Goal: Task Accomplishment & Management: Manage account settings

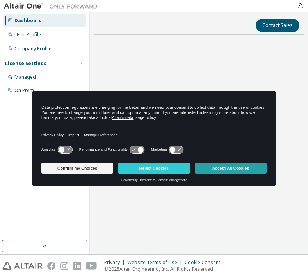
click at [211, 165] on button "Accept All Cookies" at bounding box center [231, 168] width 72 height 11
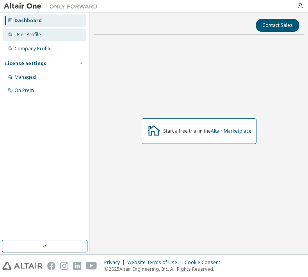
click at [56, 38] on div "User Profile" at bounding box center [44, 34] width 83 height 12
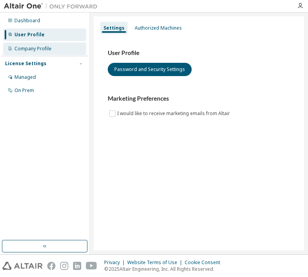
click at [59, 43] on div "Company Profile" at bounding box center [44, 49] width 83 height 12
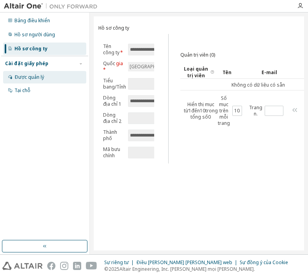
click at [53, 77] on div "Được quản lý" at bounding box center [44, 77] width 83 height 12
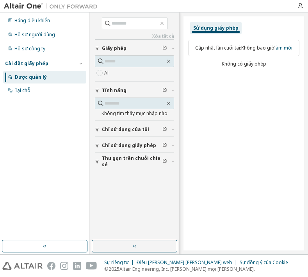
click at [53, 65] on div "Cài đặt giấy phép" at bounding box center [44, 63] width 79 height 7
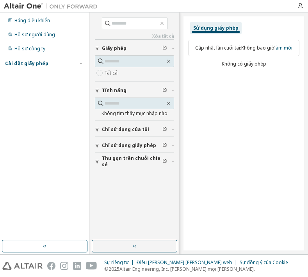
click at [53, 65] on div "Cài đặt giấy phép" at bounding box center [44, 63] width 79 height 7
click at [132, 128] on font "Chỉ sử dụng của tôi" at bounding box center [125, 129] width 47 height 7
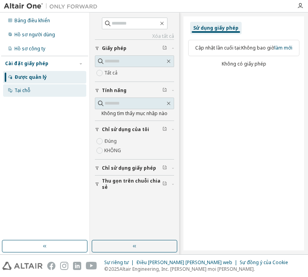
click at [38, 90] on div "Tại chỗ" at bounding box center [44, 90] width 83 height 12
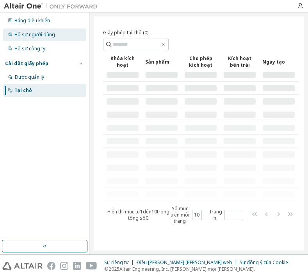
click at [53, 34] on font "Hồ sơ người dùng" at bounding box center [34, 34] width 41 height 7
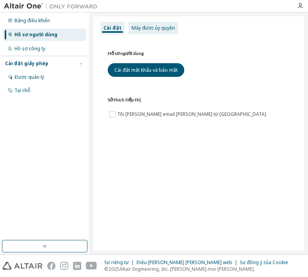
click at [160, 31] on div "Máy được ủy quyền" at bounding box center [153, 28] width 50 height 12
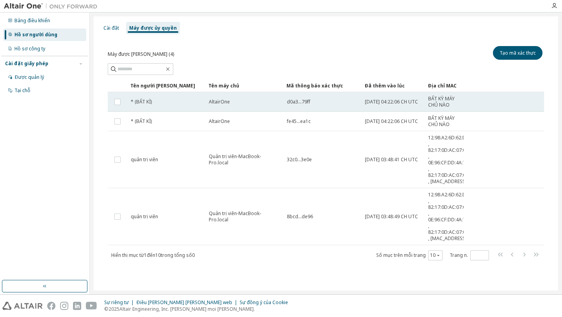
click at [112, 99] on td at bounding box center [118, 102] width 20 height 20
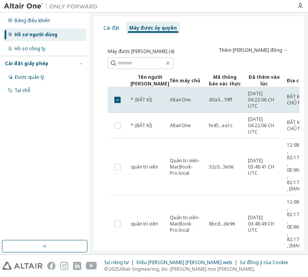
click at [272, 53] on font "Thêm hành động" at bounding box center [251, 49] width 64 height 7
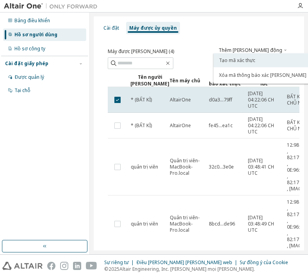
click at [245, 60] on font "Tạo mã xác thực" at bounding box center [237, 60] width 36 height 7
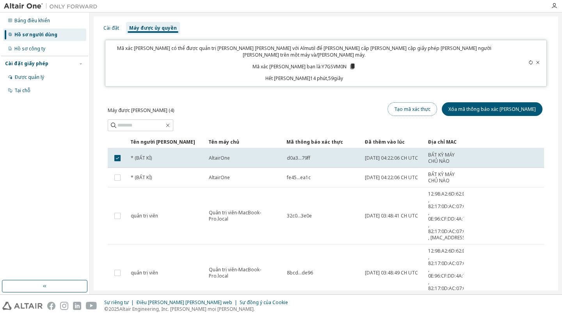
click at [307, 106] on font "Tạo mã xác thực" at bounding box center [412, 109] width 36 height 7
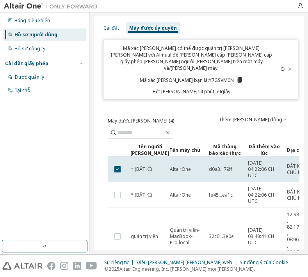
click at [237, 77] on icon at bounding box center [239, 79] width 4 height 5
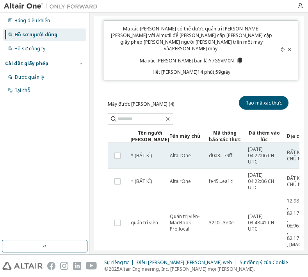
scroll to position [20, 0]
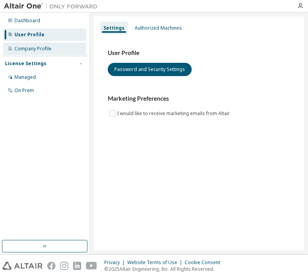
click at [50, 50] on div "Company Profile" at bounding box center [32, 49] width 37 height 6
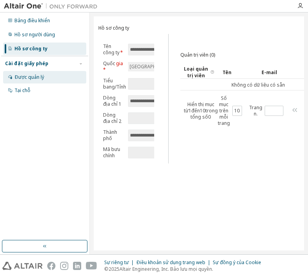
click at [48, 74] on div "Được quản lý" at bounding box center [44, 77] width 83 height 12
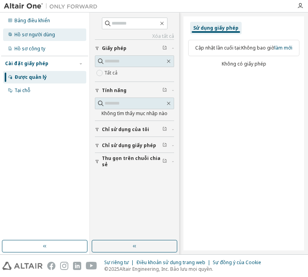
click at [51, 35] on font "Hồ sơ người dùng" at bounding box center [34, 34] width 41 height 7
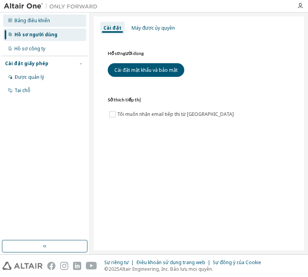
click at [54, 23] on div "Bảng điều khiển" at bounding box center [44, 20] width 83 height 12
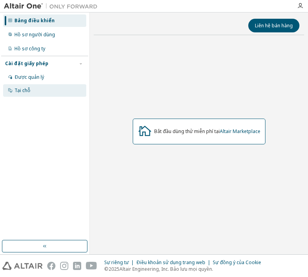
click at [46, 88] on div "Tại chỗ" at bounding box center [44, 90] width 83 height 12
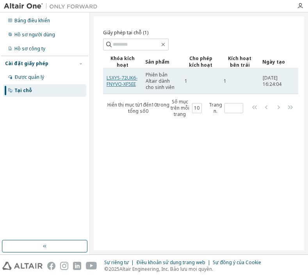
click at [114, 78] on font "LSXYS-72UK6-FNYVO-XF5EE" at bounding box center [122, 81] width 31 height 13
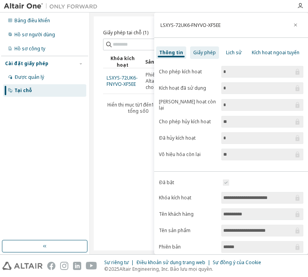
click at [202, 53] on font "Giấy phép" at bounding box center [204, 52] width 23 height 7
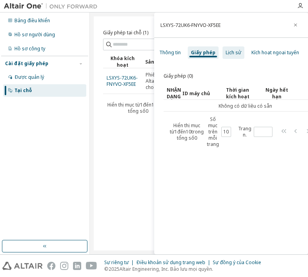
click at [226, 51] on font "Lịch sử" at bounding box center [234, 52] width 16 height 7
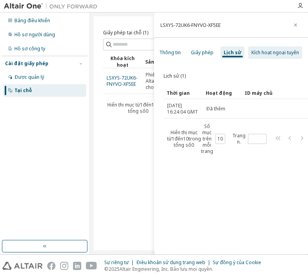
click at [269, 55] on font "Kích hoạt ngoại tuyến" at bounding box center [275, 52] width 48 height 7
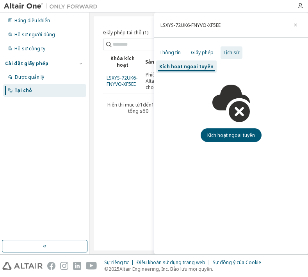
click at [238, 51] on div "Lịch sử" at bounding box center [231, 52] width 22 height 12
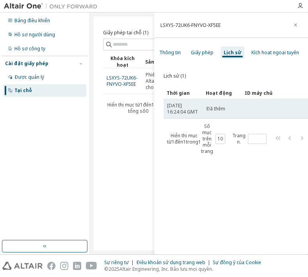
click at [217, 112] on font "Đã thêm" at bounding box center [215, 108] width 19 height 7
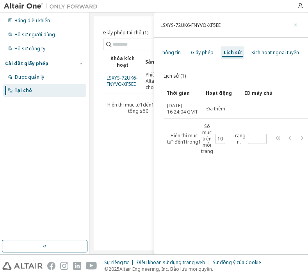
click at [293, 24] on icon "button" at bounding box center [295, 25] width 5 height 6
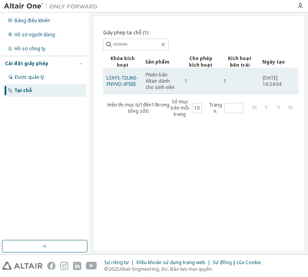
click at [189, 85] on td "1" at bounding box center [200, 81] width 39 height 26
click at [126, 85] on font "LSXYS-72UK6-FNYVO-XF5EE" at bounding box center [122, 81] width 31 height 13
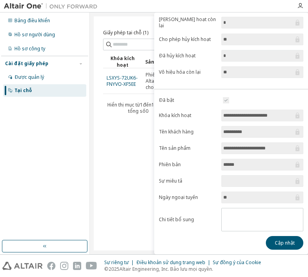
scroll to position [83, 0]
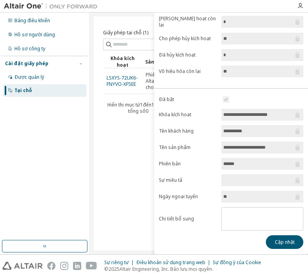
click at [265, 148] on input "**********" at bounding box center [258, 148] width 70 height 8
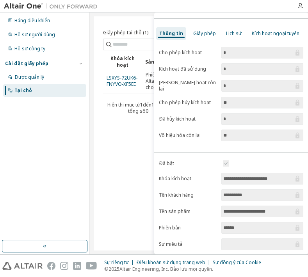
scroll to position [0, 0]
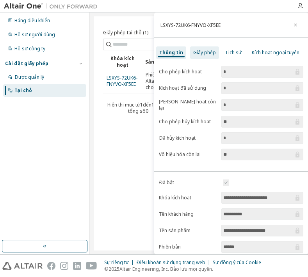
click at [201, 52] on font "Giấy phép" at bounding box center [204, 52] width 23 height 7
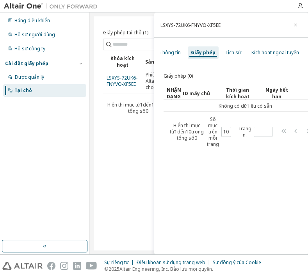
click at [160, 25] on div "LSXYS-72UK6-FNYVO-XF5EE" at bounding box center [231, 24] width 154 height 25
drag, startPoint x: 161, startPoint y: 25, endPoint x: 218, endPoint y: 24, distance: 57.4
click at [218, 24] on font "LSXYS-72UK6-FNYVO-XF5EE" at bounding box center [190, 25] width 60 height 7
drag, startPoint x: 160, startPoint y: 26, endPoint x: 220, endPoint y: 26, distance: 59.3
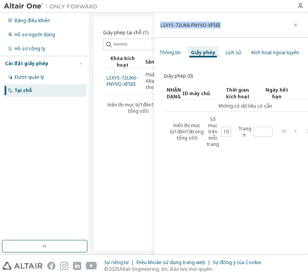
click at [220, 26] on font "LSXYS-72UK6-FNYVO-XF5EE" at bounding box center [190, 25] width 60 height 7
copy font "LSXYS-72UK6-FNYVO-XF5EE"
click at [171, 49] on div "Thông tin" at bounding box center [170, 52] width 28 height 12
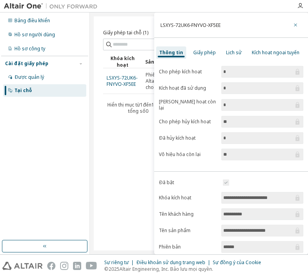
click at [293, 27] on icon "button" at bounding box center [295, 25] width 5 height 6
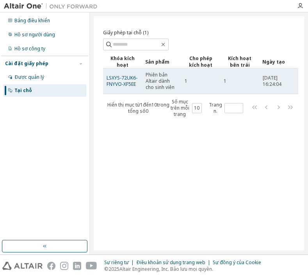
click at [188, 82] on div "1" at bounding box center [201, 81] width 32 height 6
click at [281, 80] on font "[DATE] 16:24:04" at bounding box center [272, 81] width 19 height 13
click at [276, 80] on font "[DATE] 16:24:04" at bounding box center [272, 81] width 19 height 13
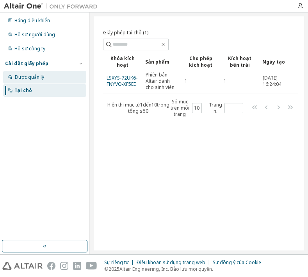
click at [52, 79] on div "Được quản lý" at bounding box center [44, 77] width 83 height 12
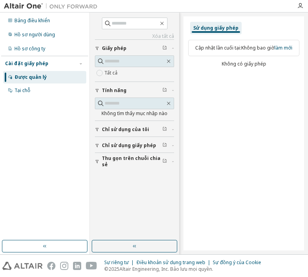
click at [130, 127] on font "Chỉ sử dụng của tôi" at bounding box center [125, 129] width 47 height 7
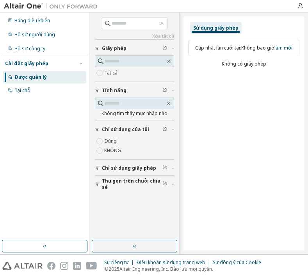
click at [121, 166] on font "Chỉ sử dụng giấy phép" at bounding box center [129, 168] width 54 height 7
click at [133, 73] on div "Tất cả" at bounding box center [134, 72] width 79 height 9
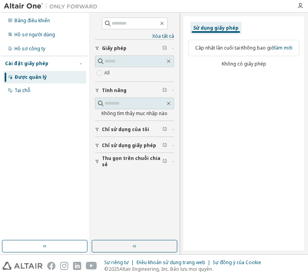
click at [220, 24] on div "Sử dụng giấy phép" at bounding box center [216, 28] width 52 height 12
click at [221, 28] on font "Sử dụng giấy phép" at bounding box center [215, 28] width 45 height 7
click at [284, 49] on font "làm mới" at bounding box center [283, 47] width 18 height 7
click at [117, 130] on font "Chỉ sử dụng của tôi" at bounding box center [125, 129] width 47 height 7
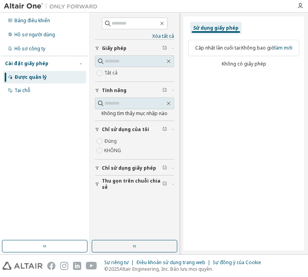
click at [115, 174] on button "Chỉ sử dụng giấy phép" at bounding box center [134, 168] width 79 height 17
click at [116, 206] on font "Thu gọn trên chuỗi chia sẻ" at bounding box center [131, 206] width 59 height 13
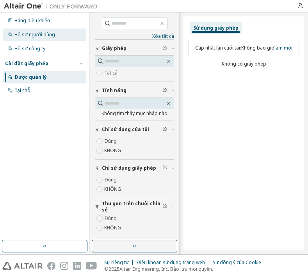
click at [44, 35] on font "Hồ sơ người dùng" at bounding box center [34, 34] width 41 height 7
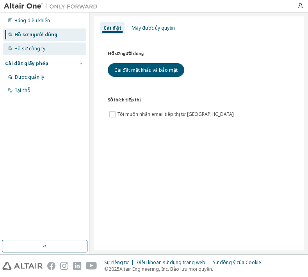
click at [44, 45] on div "Hồ sơ công ty" at bounding box center [44, 49] width 83 height 12
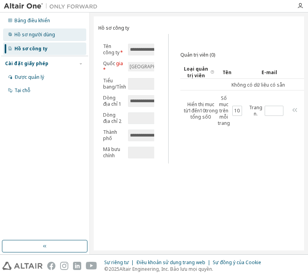
click at [47, 35] on font "Hồ sơ người dùng" at bounding box center [34, 34] width 41 height 7
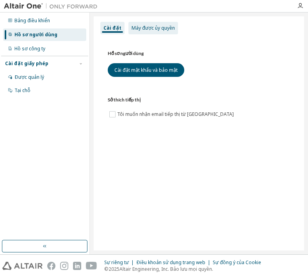
click at [153, 34] on div "Máy được ủy quyền" at bounding box center [153, 28] width 50 height 12
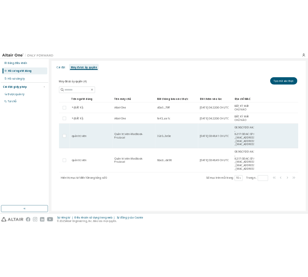
scroll to position [8, 0]
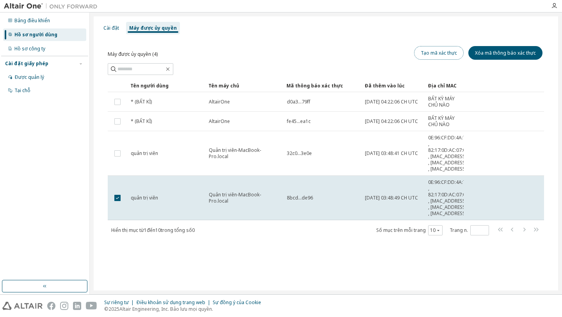
click at [307, 50] on font "Tạo mã xác thực" at bounding box center [439, 53] width 36 height 7
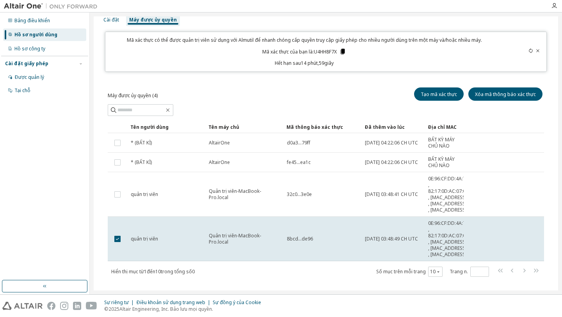
click at [307, 51] on icon at bounding box center [343, 51] width 4 height 5
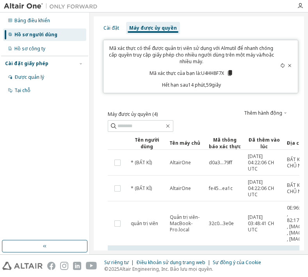
scroll to position [123, 0]
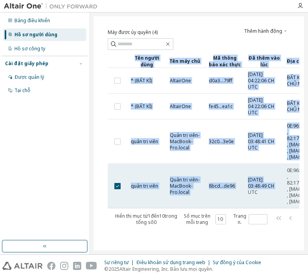
drag, startPoint x: 250, startPoint y: 174, endPoint x: 266, endPoint y: 173, distance: 15.6
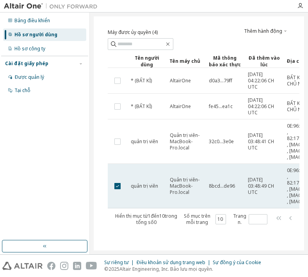
click at [266, 178] on span "[DATE] 03:48:49 CH UTC" at bounding box center [264, 186] width 32 height 19
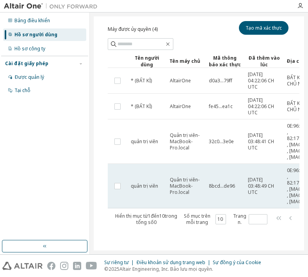
click at [197, 164] on td "Quản trị viên-MacBook-Pro.local" at bounding box center [185, 186] width 39 height 44
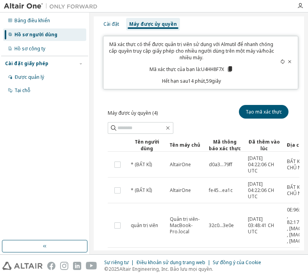
scroll to position [4, 0]
click at [280, 62] on icon at bounding box center [282, 61] width 5 height 5
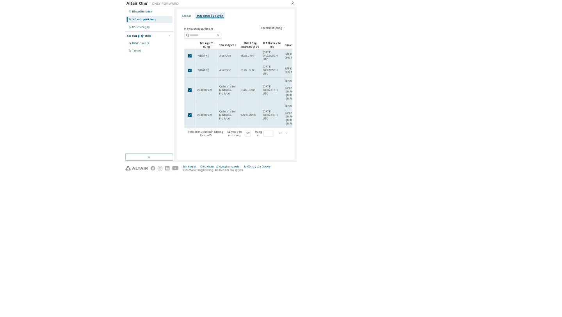
scroll to position [0, 0]
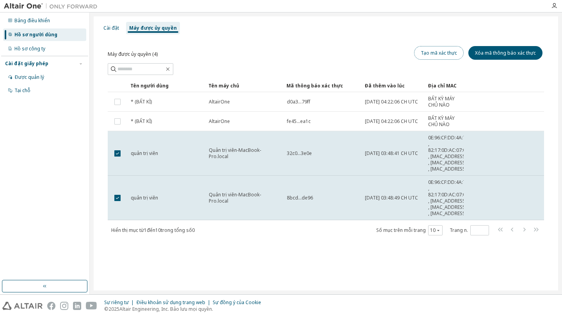
click at [307, 51] on font "Tạo mã xác thực" at bounding box center [439, 53] width 36 height 7
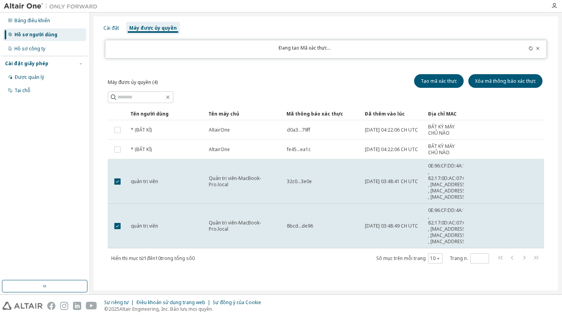
click at [307, 49] on icon at bounding box center [530, 48] width 5 height 5
click at [268, 74] on div "Máy được ủy quyền (4) Tạo mã xác thực Xóa mã thông báo xác thực" at bounding box center [326, 81] width 436 height 17
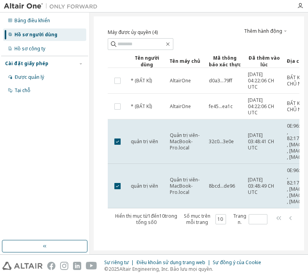
scroll to position [123, 0]
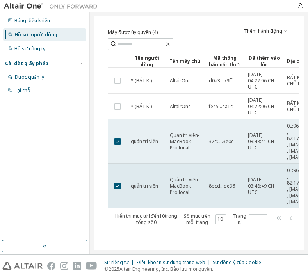
click at [133, 119] on td "quản trị viên" at bounding box center [146, 141] width 39 height 44
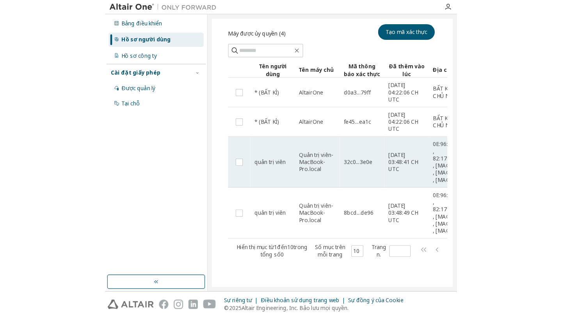
scroll to position [0, 0]
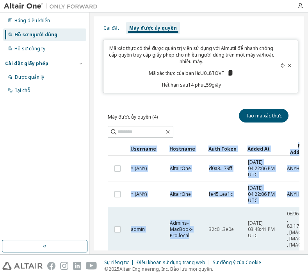
drag, startPoint x: 163, startPoint y: 251, endPoint x: 200, endPoint y: 247, distance: 37.3
click at [200, 247] on div "Cài đặt Máy được ủy quyền Mã xác thực có thể được quản trị viên sử dụng với Alm…" at bounding box center [199, 133] width 218 height 242
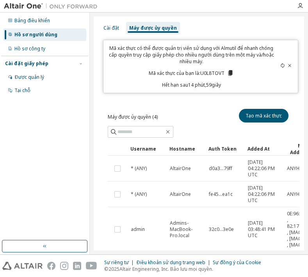
click at [140, 91] on div "Mã xác thực có thể được quản trị viên sử dụng với Almutil để nhanh chóng cấp qu…" at bounding box center [200, 66] width 195 height 53
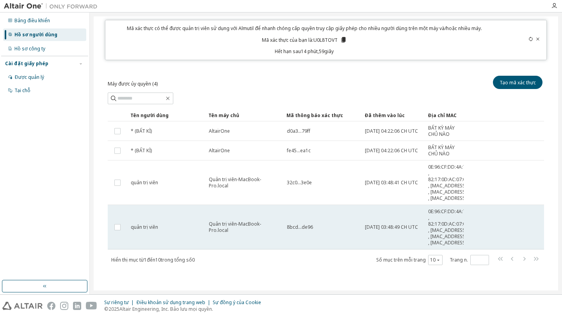
scroll to position [57, 0]
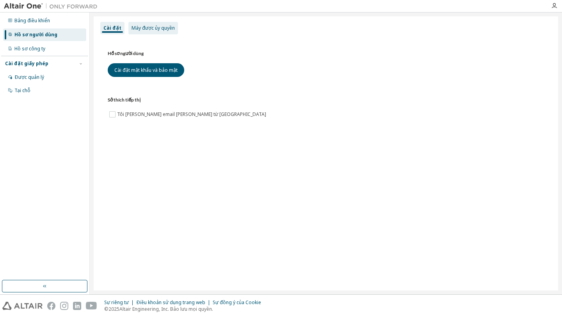
click at [169, 29] on font "Máy được ủy quyền" at bounding box center [153, 28] width 43 height 7
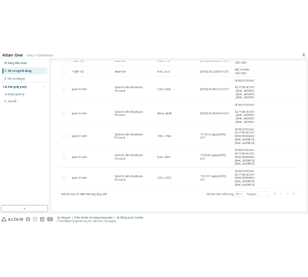
scroll to position [123, 0]
